Goal: Task Accomplishment & Management: Complete application form

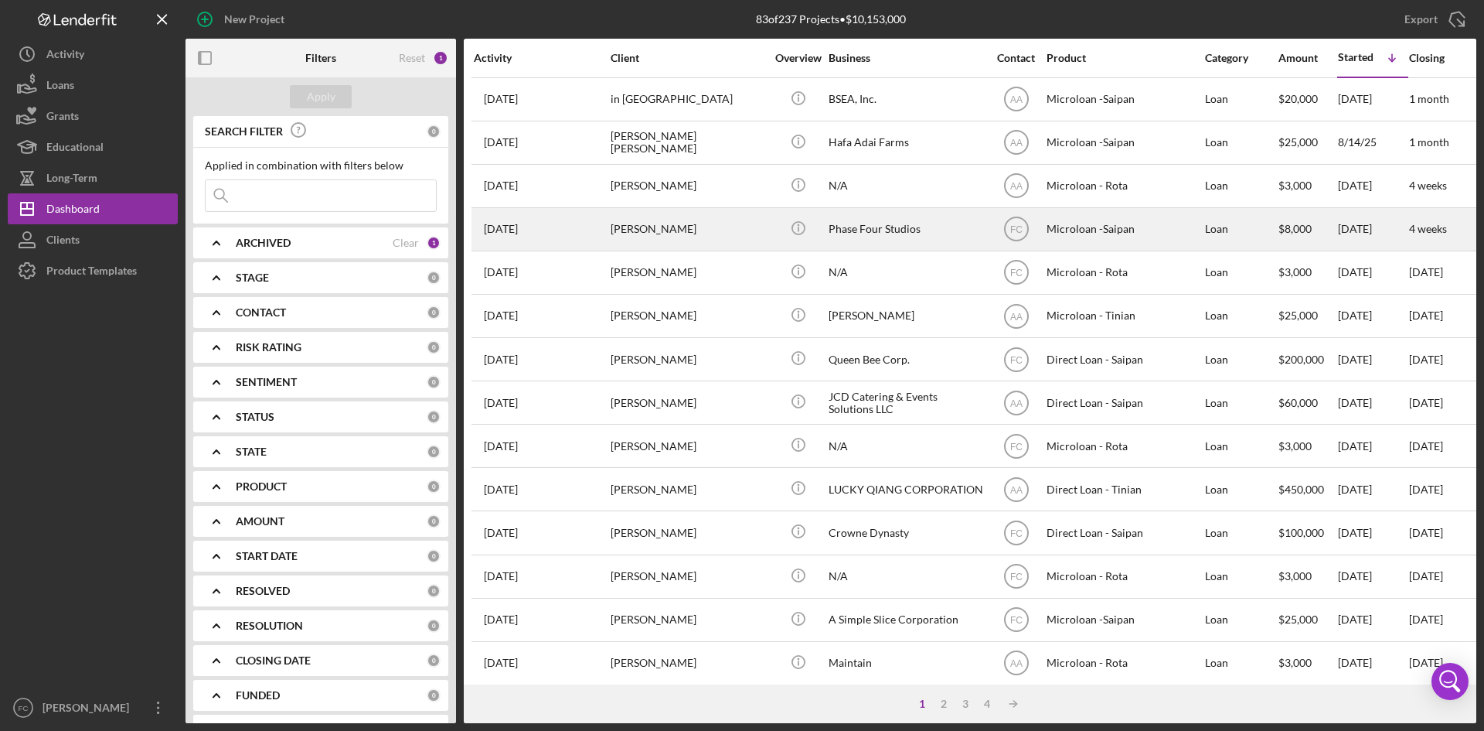
click at [717, 228] on div "[PERSON_NAME]" at bounding box center [688, 229] width 155 height 41
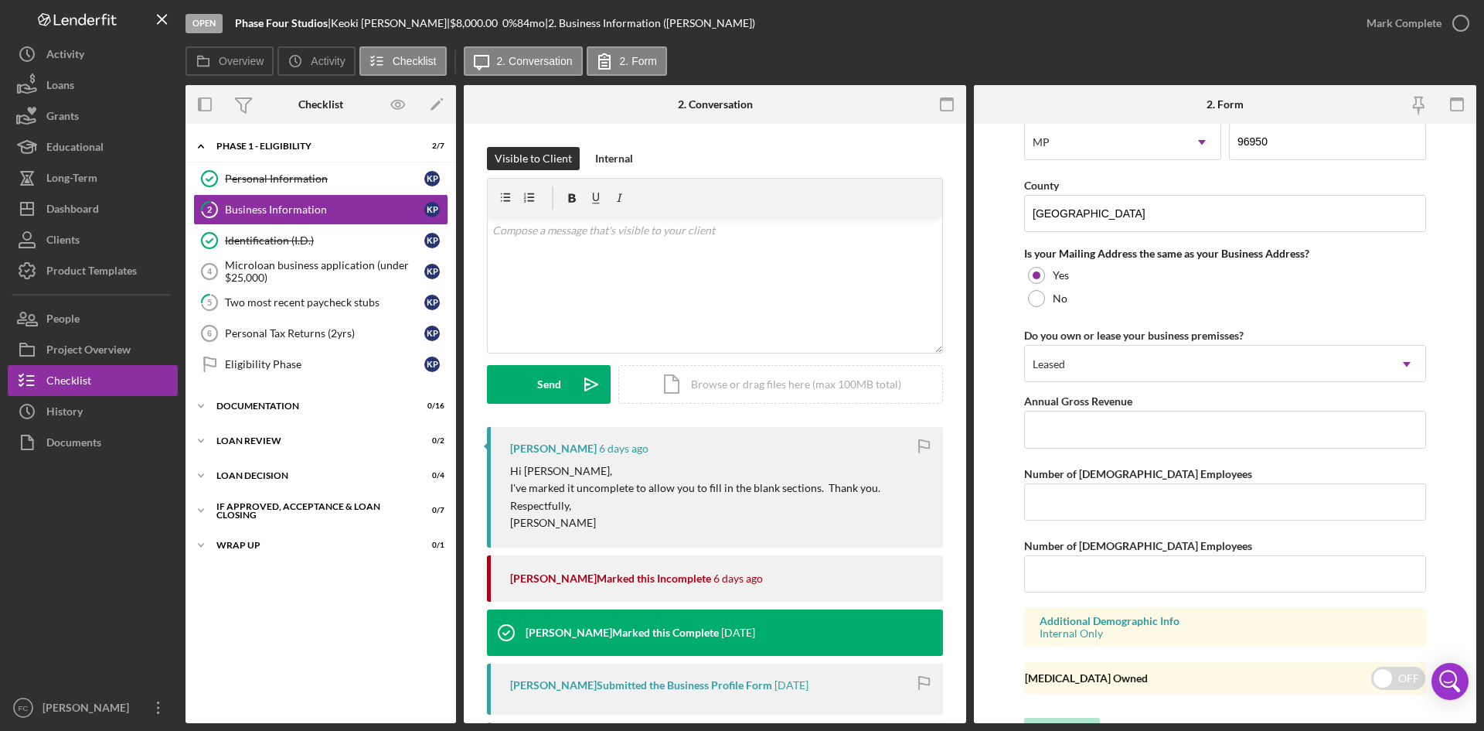
scroll to position [1117, 0]
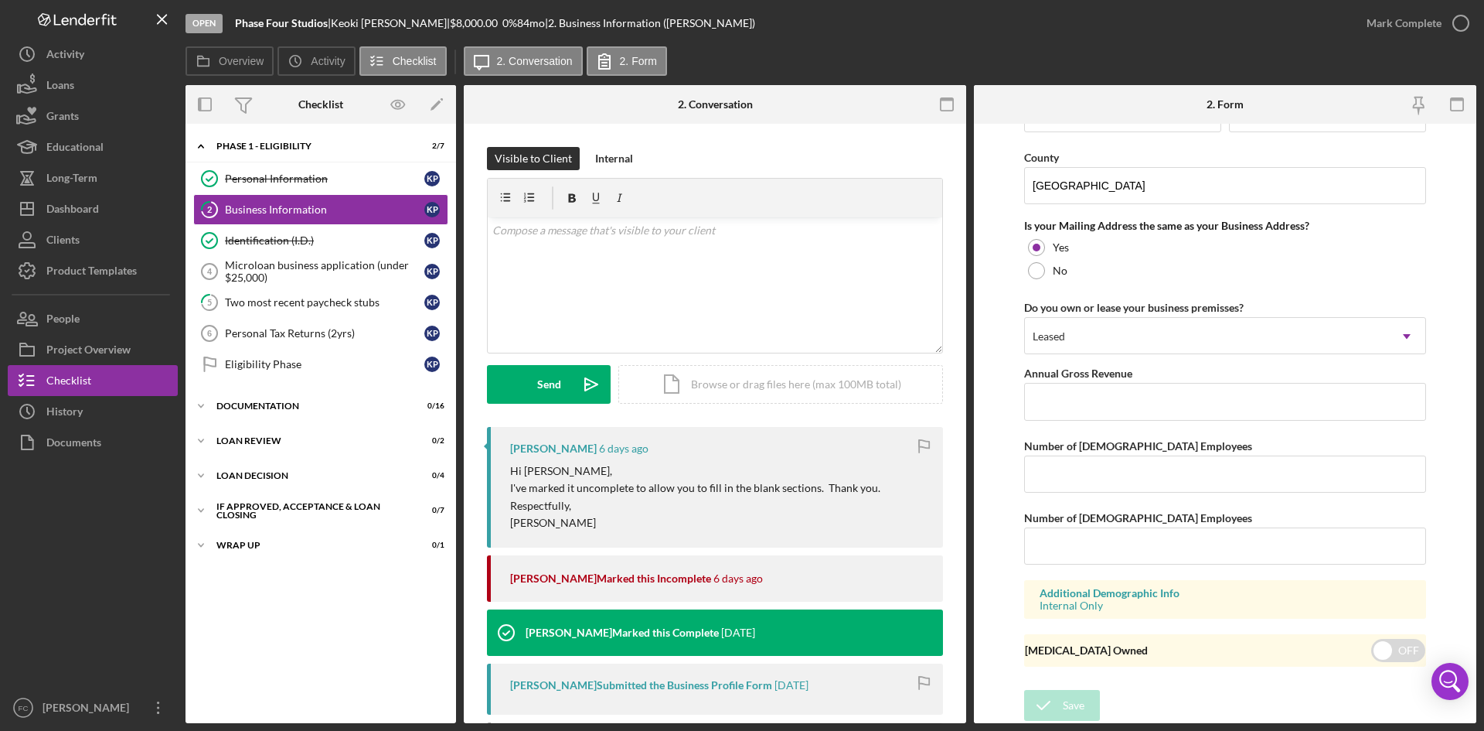
click at [797, 146] on div "Visible to Client Internal v Color teal Color pink Remove color Add row above A…" at bounding box center [715, 508] width 502 height 768
click at [1453, 244] on form "Business Name Phase Four Studios DBA Business Start Date Legal Structure Sole P…" at bounding box center [1225, 423] width 502 height 599
drag, startPoint x: 1442, startPoint y: 334, endPoint x: 1445, endPoint y: 346, distance: 12.0
click at [1442, 342] on form "Business Name Phase Four Studios DBA Business Start Date Legal Structure Sole P…" at bounding box center [1225, 423] width 502 height 599
click at [1448, 370] on form "Business Name Phase Four Studios DBA Business Start Date Legal Structure Sole P…" at bounding box center [1225, 423] width 502 height 599
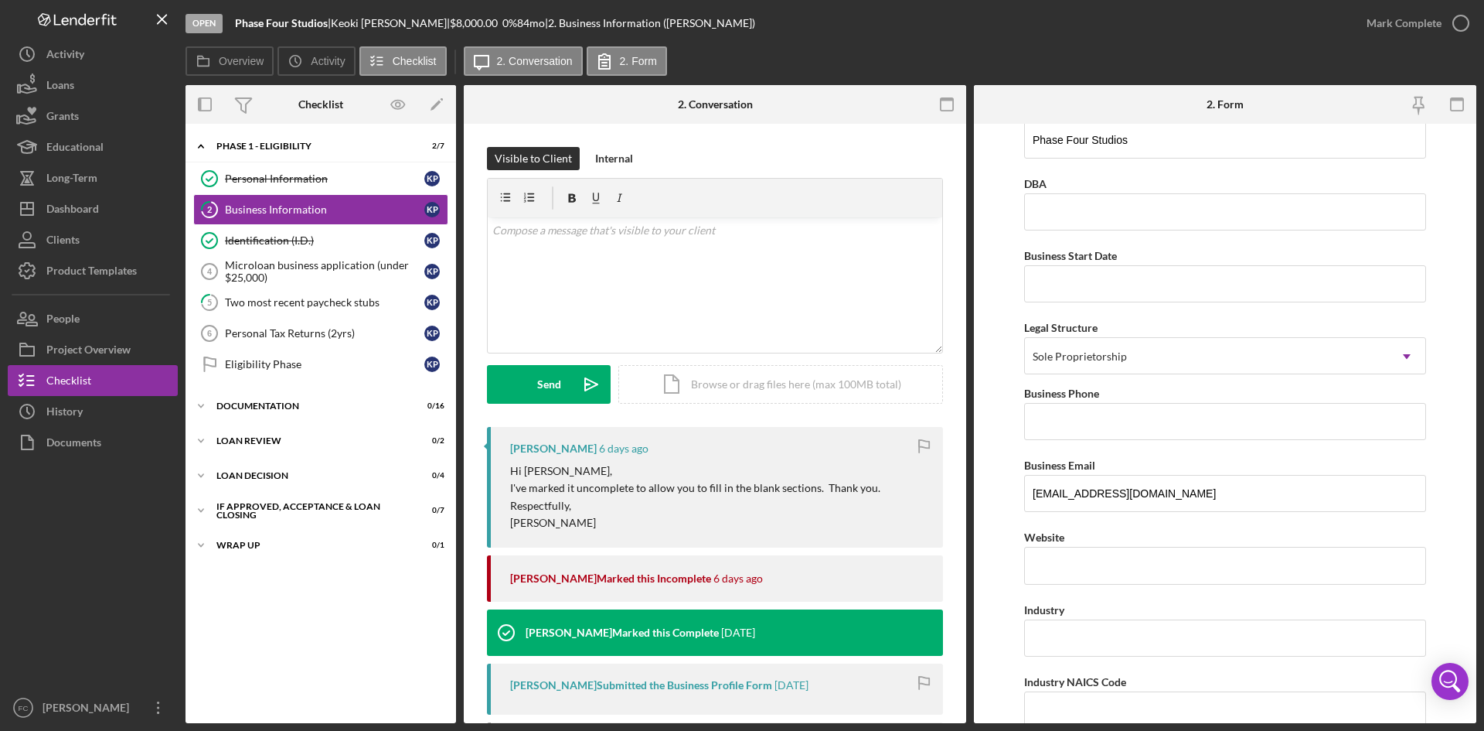
scroll to position [0, 0]
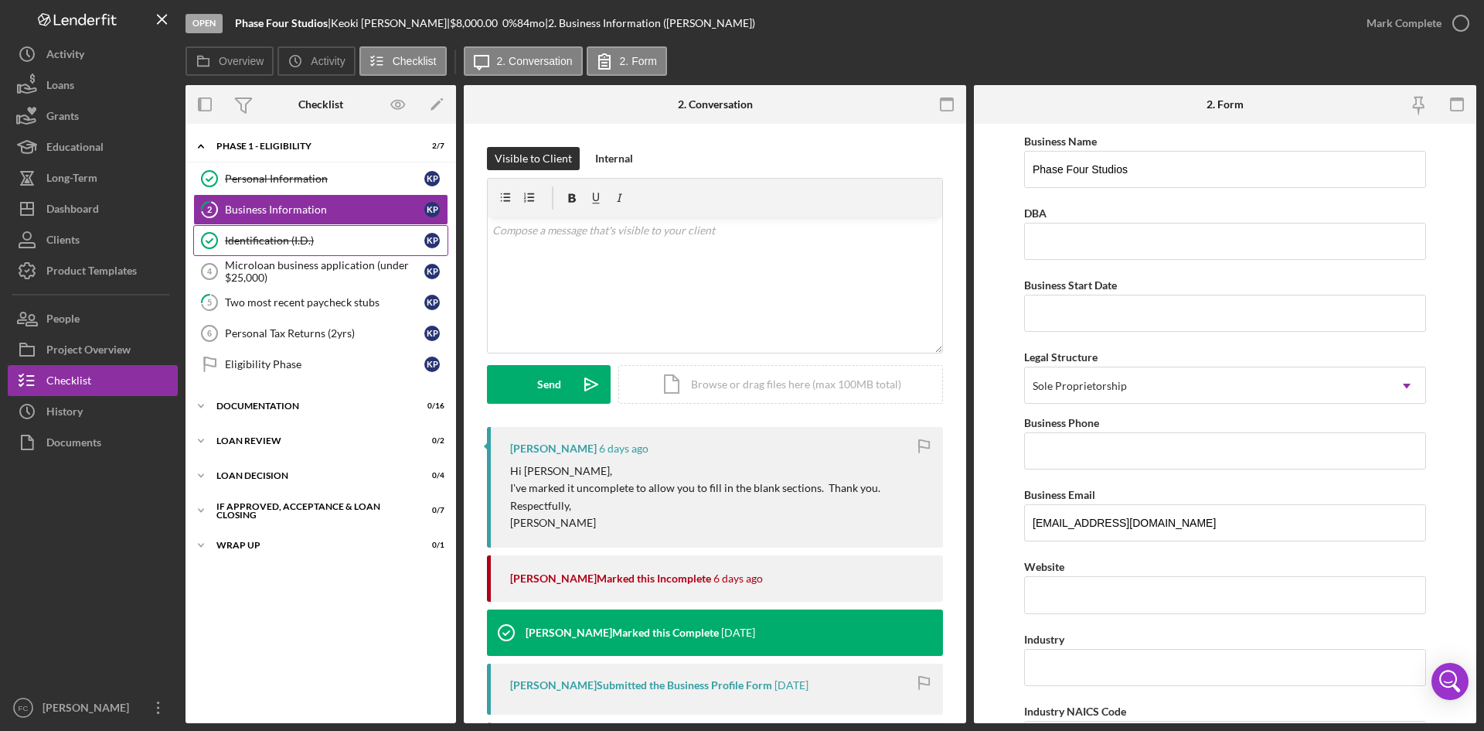
click at [324, 242] on div "Identification (I.D.)" at bounding box center [324, 240] width 199 height 12
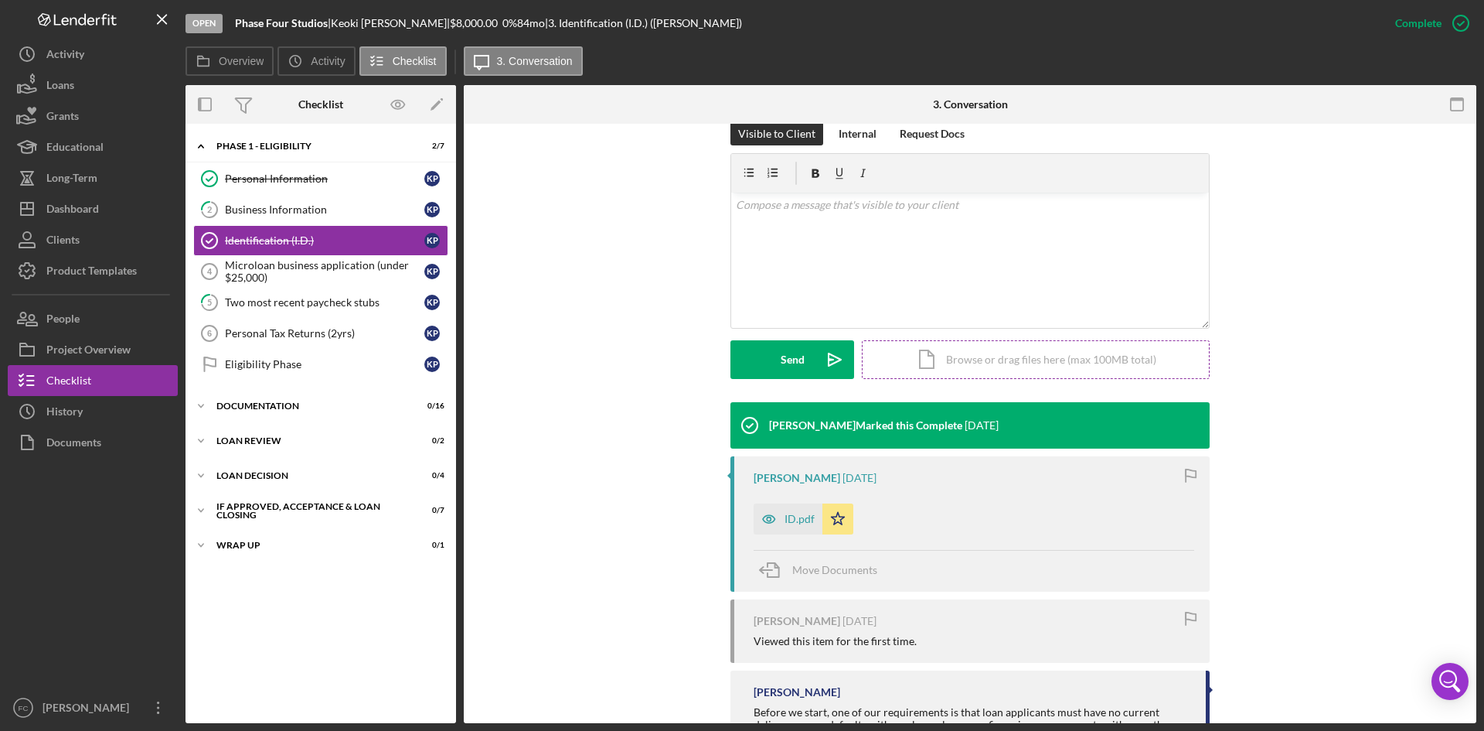
scroll to position [221, 0]
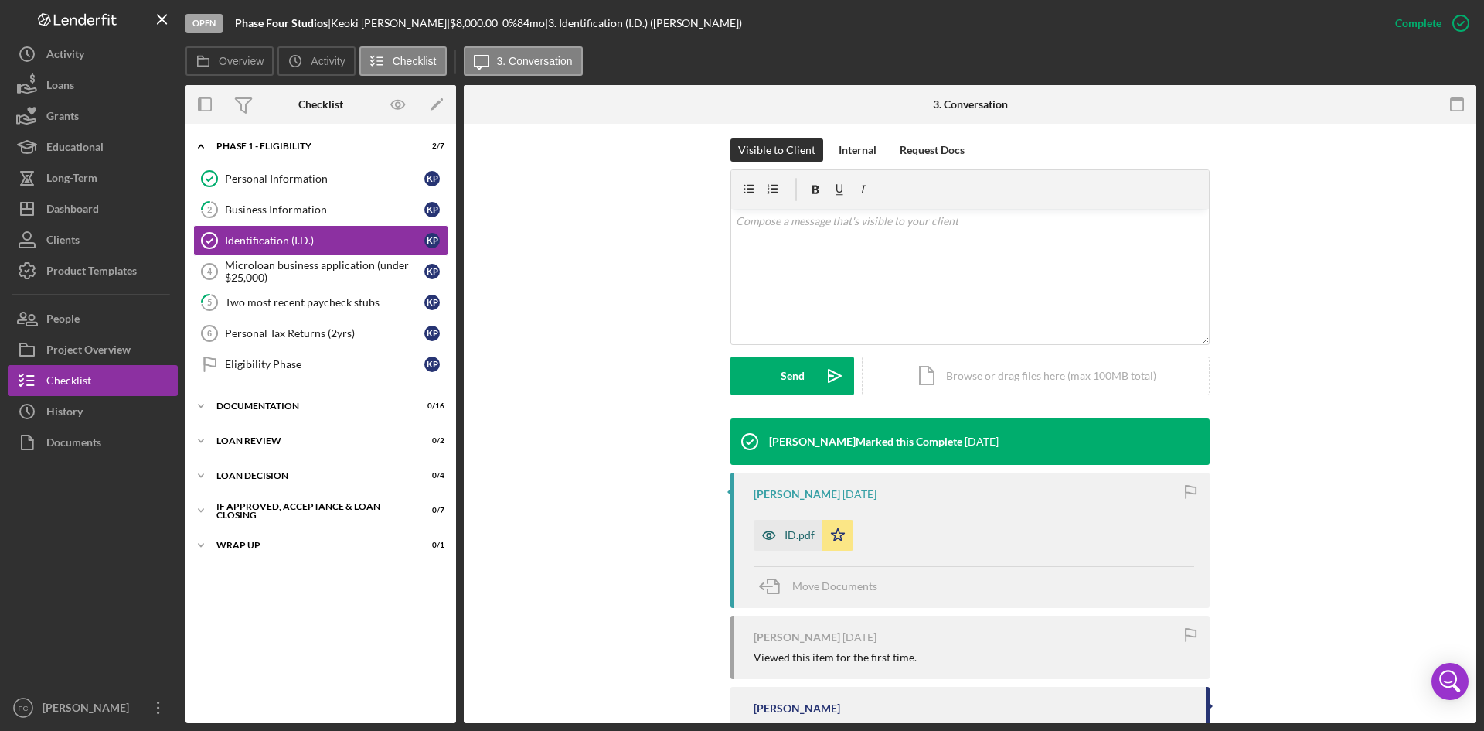
click at [781, 546] on icon "button" at bounding box center [769, 534] width 31 height 31
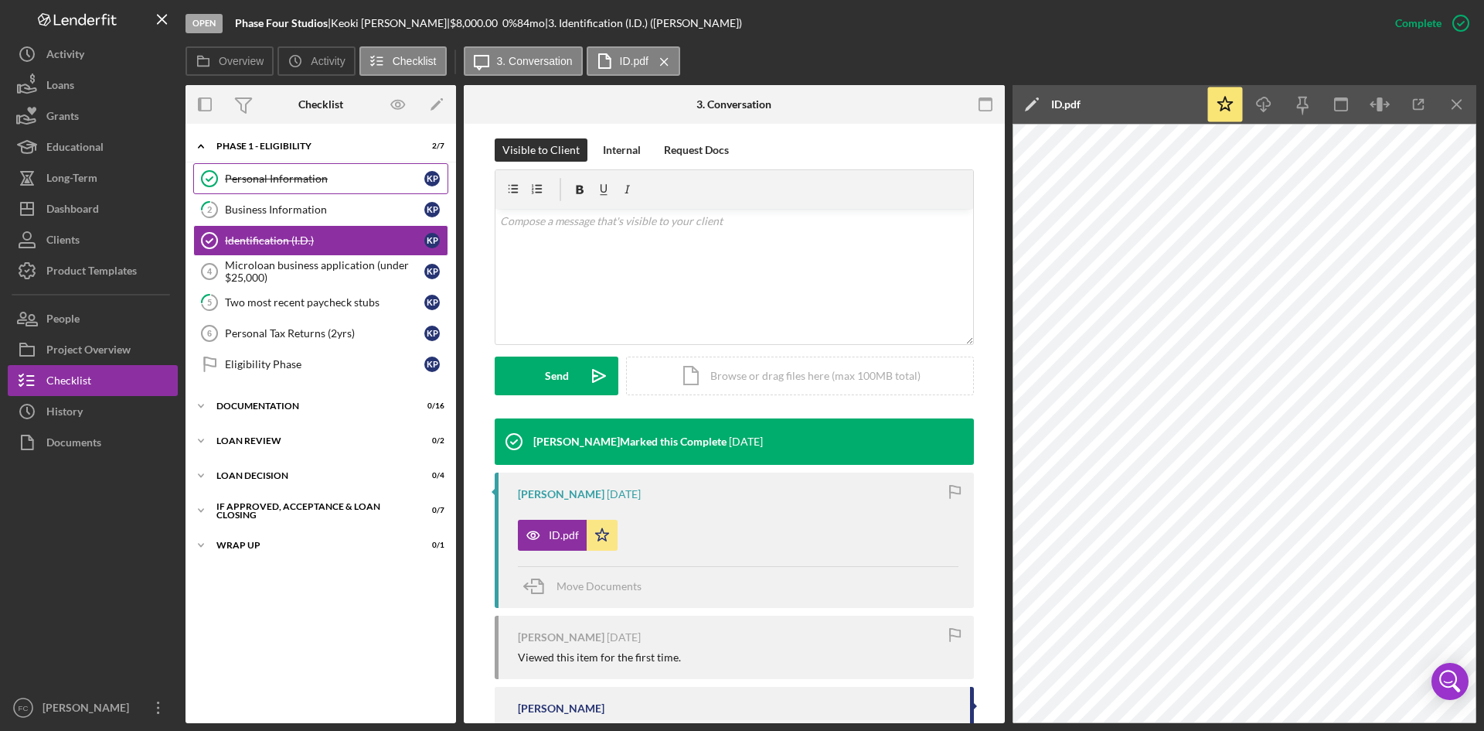
click at [263, 179] on div "Personal Information" at bounding box center [324, 178] width 199 height 12
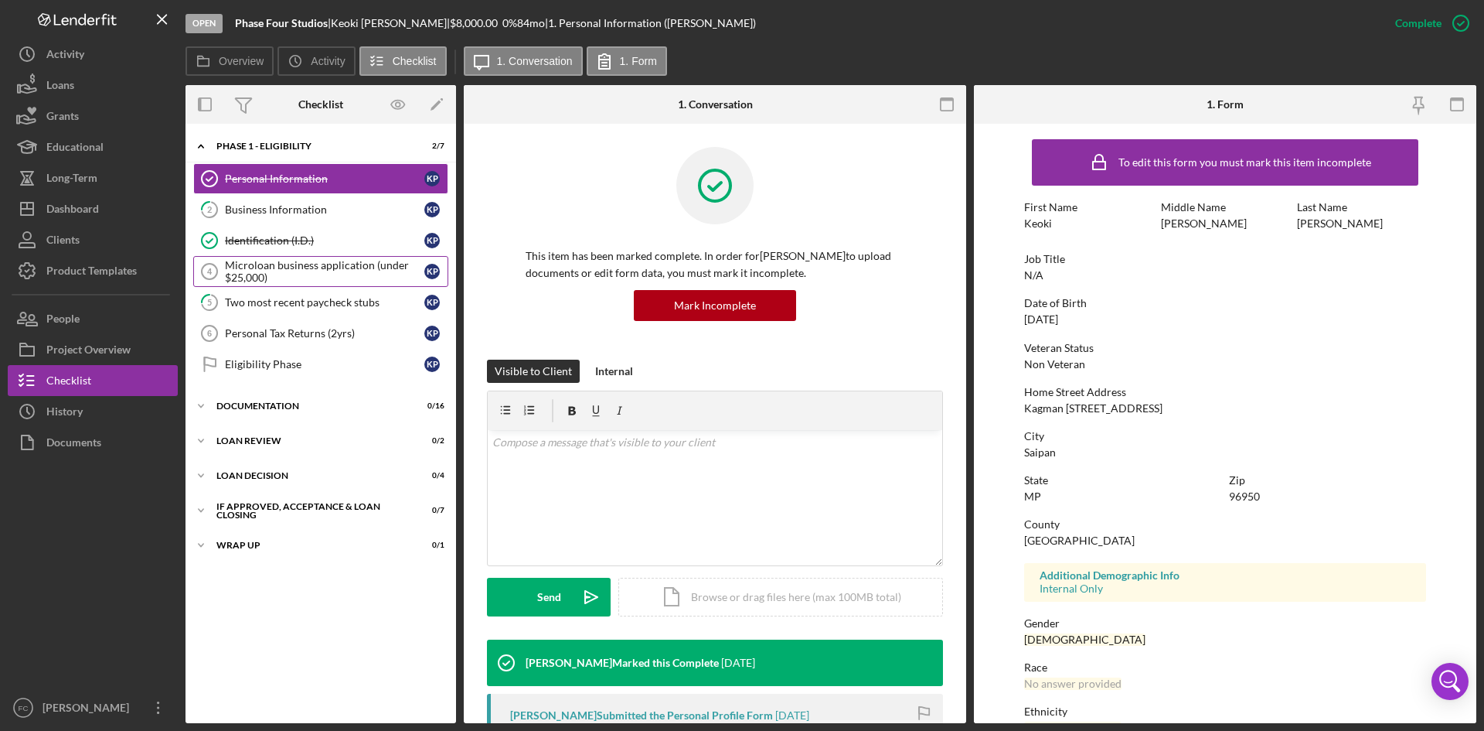
click at [324, 257] on link "Microloan business application (under $25,000) 4 Microloan business application…" at bounding box center [320, 271] width 255 height 31
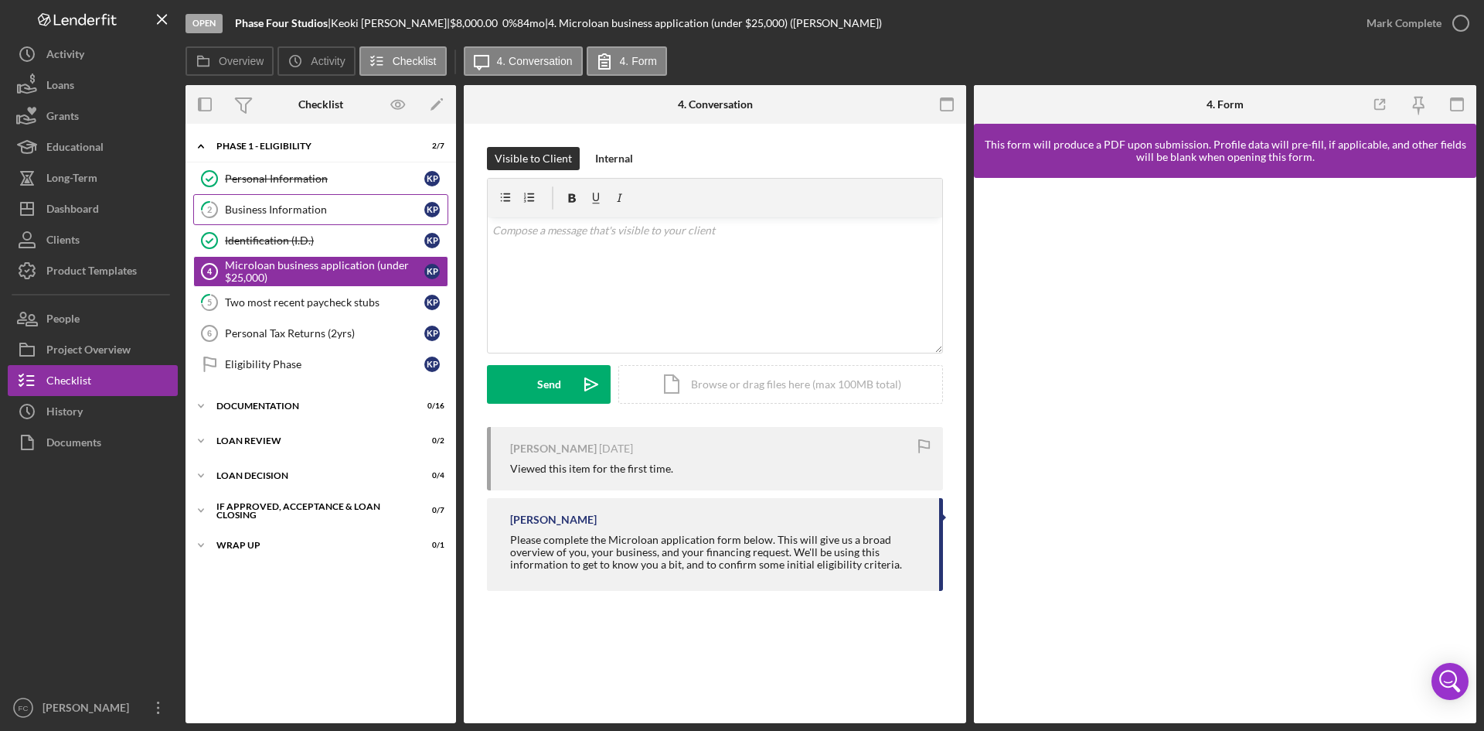
click at [274, 202] on link "2 Business Information K P" at bounding box center [320, 209] width 255 height 31
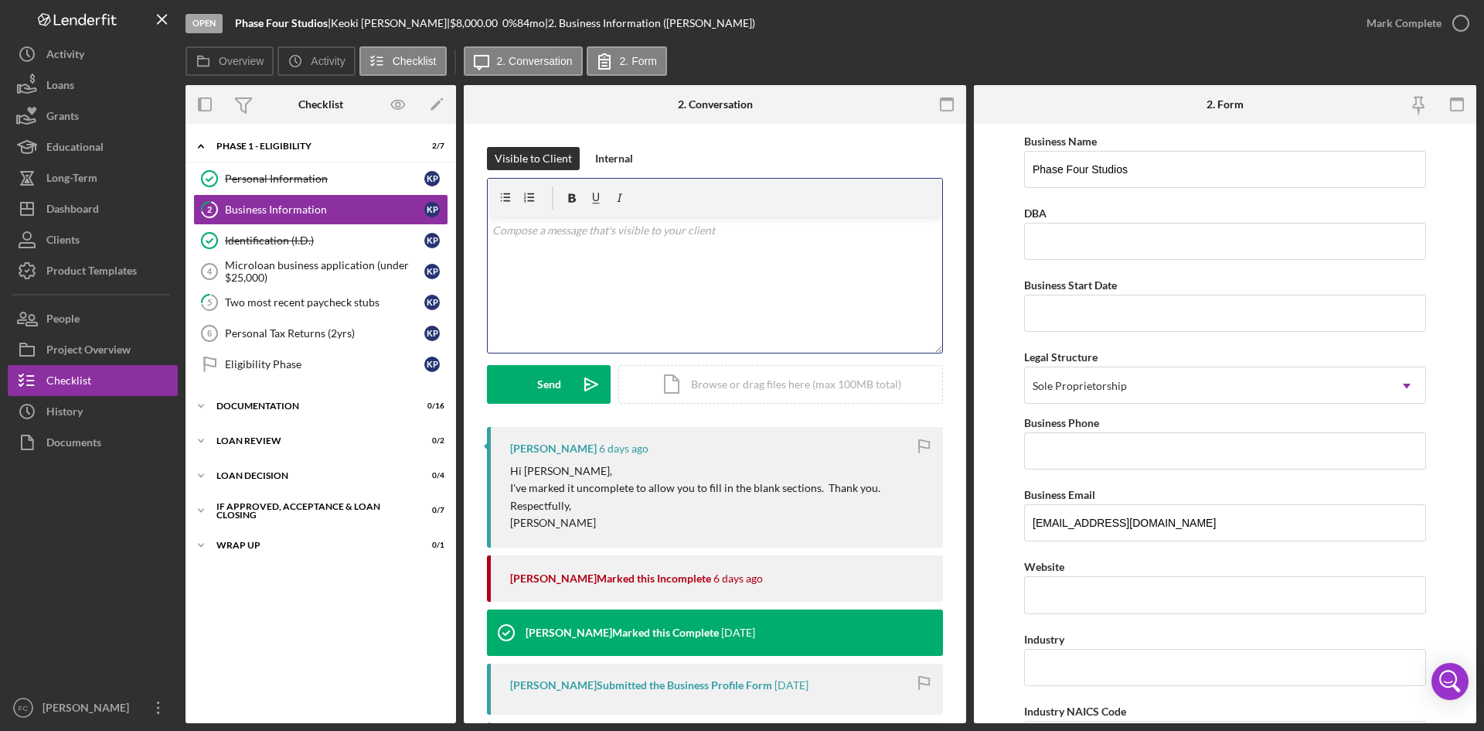
click at [779, 264] on div "v Color teal Color pink Remove color Add row above Add row below Add column bef…" at bounding box center [715, 284] width 455 height 135
